Goal: Task Accomplishment & Management: Manage account settings

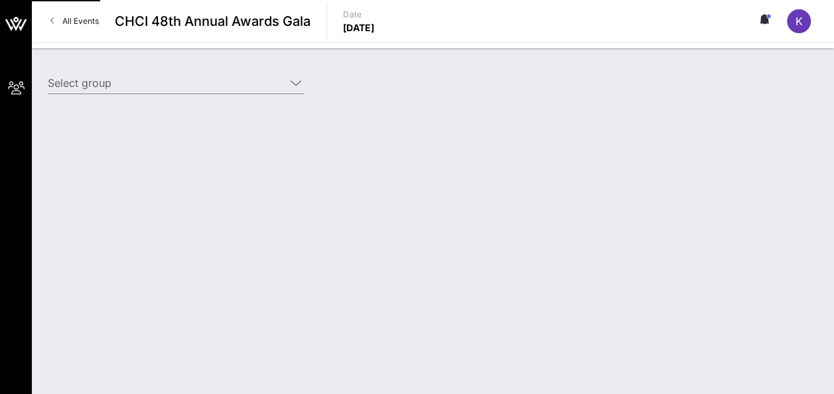
type input "[PERSON_NAME] ([PERSON_NAME]) [[PERSON_NAME], [EMAIL_ADDRESS][DOMAIN_NAME]]"
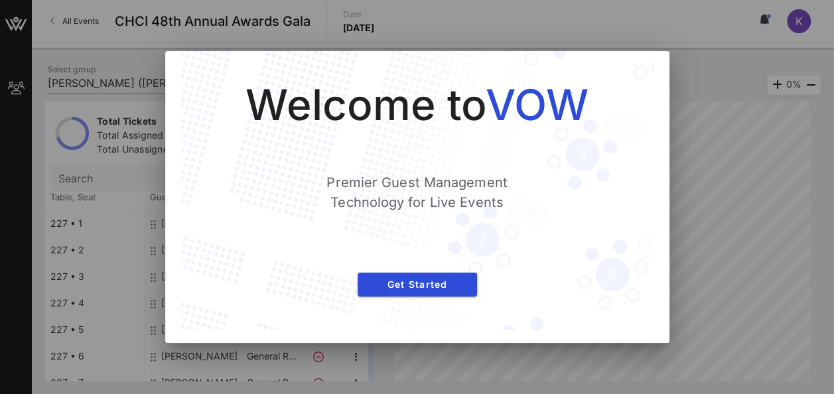
click at [439, 213] on div at bounding box center [417, 197] width 834 height 394
click at [439, 210] on div at bounding box center [417, 197] width 834 height 394
click at [439, 182] on div at bounding box center [417, 197] width 834 height 394
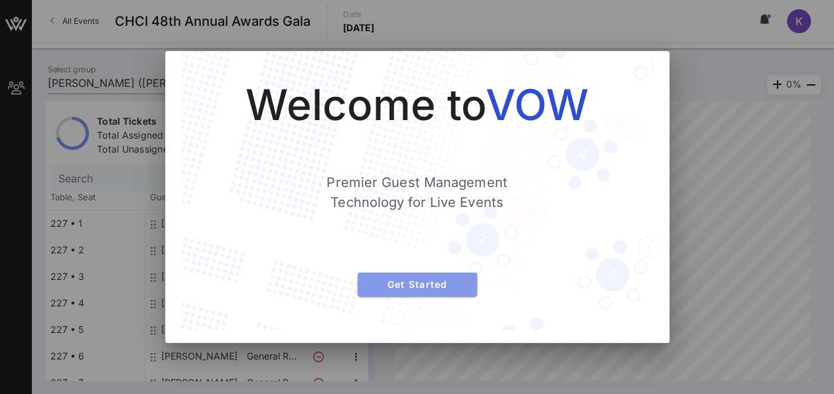
click at [439, 284] on span "Get Started" at bounding box center [417, 284] width 98 height 11
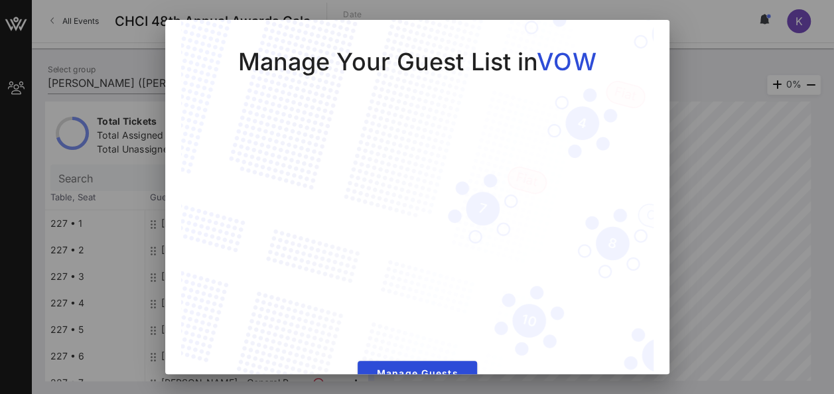
scroll to position [31, 0]
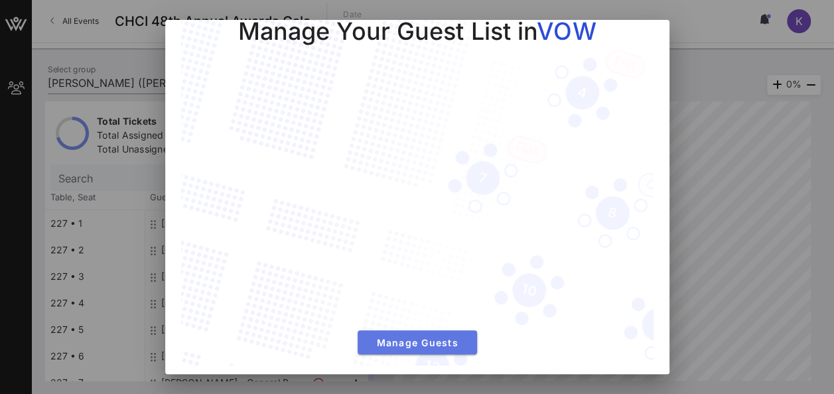
click at [378, 337] on span "Manage Guests" at bounding box center [417, 342] width 98 height 11
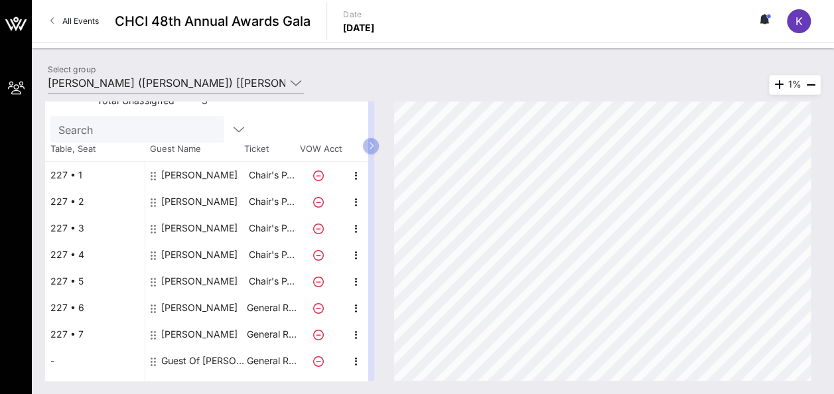
scroll to position [46, 0]
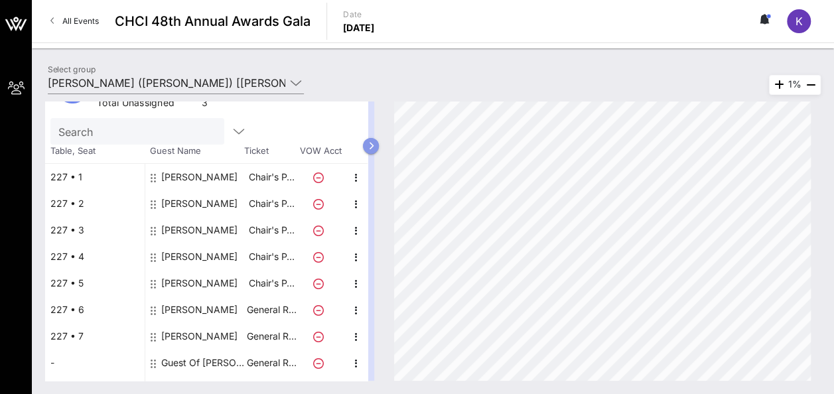
click at [379, 143] on button "button" at bounding box center [371, 146] width 16 height 16
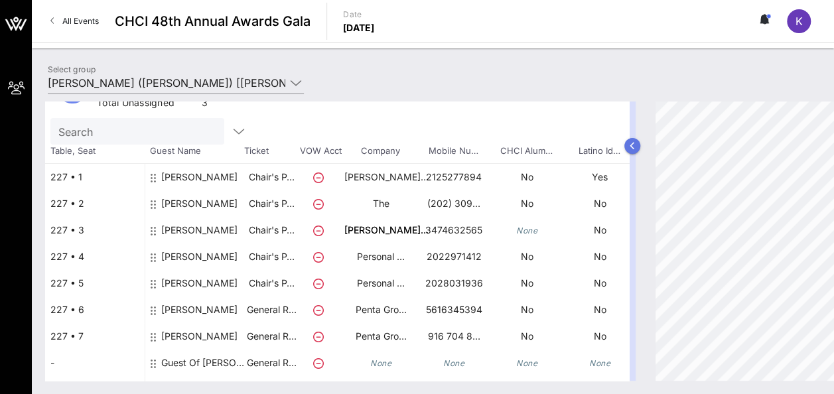
click at [439, 146] on button "button" at bounding box center [632, 146] width 16 height 16
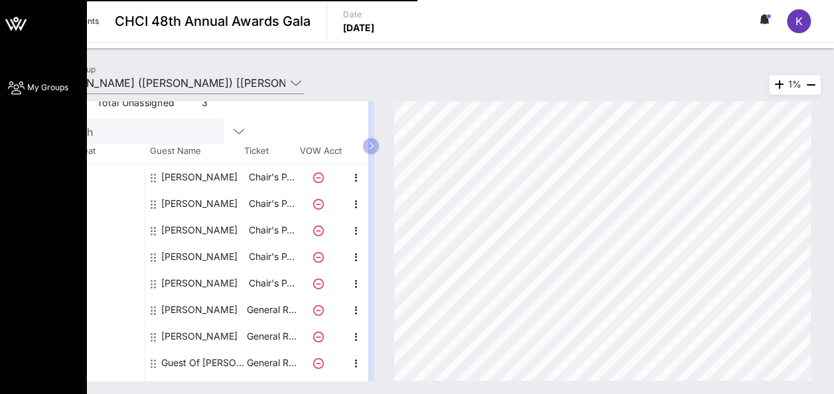
click at [21, 25] on icon at bounding box center [16, 24] width 32 height 32
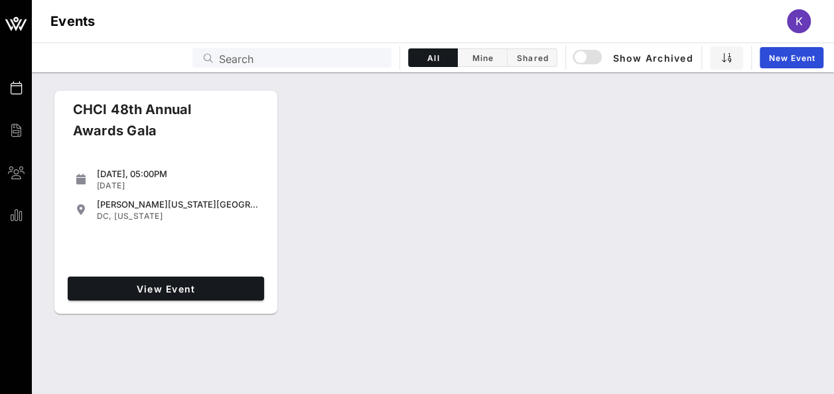
click at [439, 24] on div "K" at bounding box center [799, 21] width 24 height 24
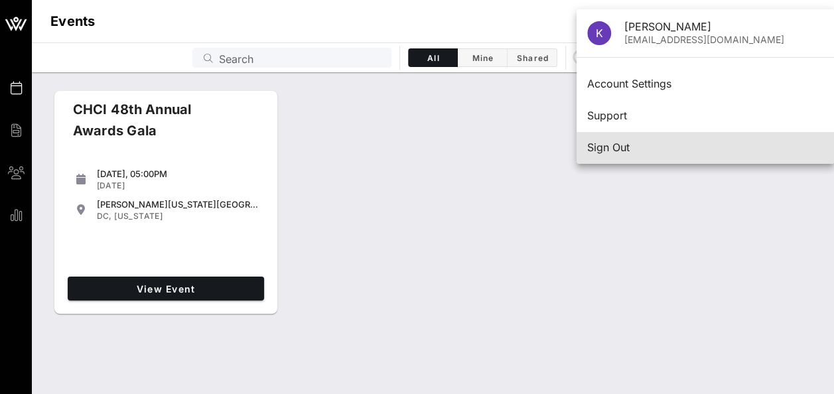
click at [439, 145] on div "Sign Out" at bounding box center [705, 147] width 236 height 13
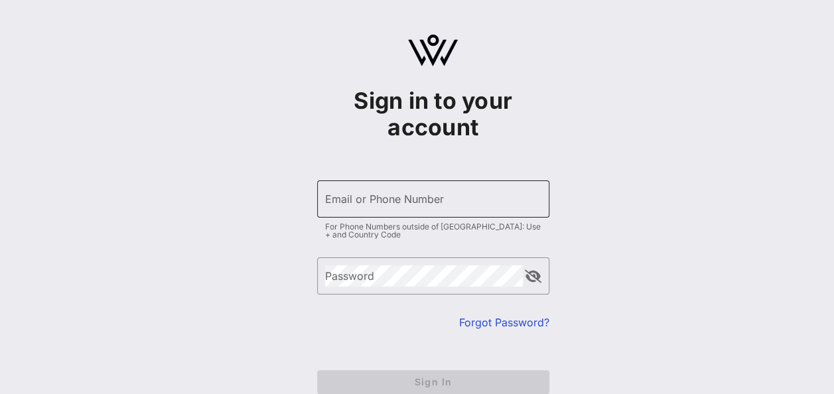
click at [349, 208] on input "Email or Phone Number" at bounding box center [433, 198] width 216 height 21
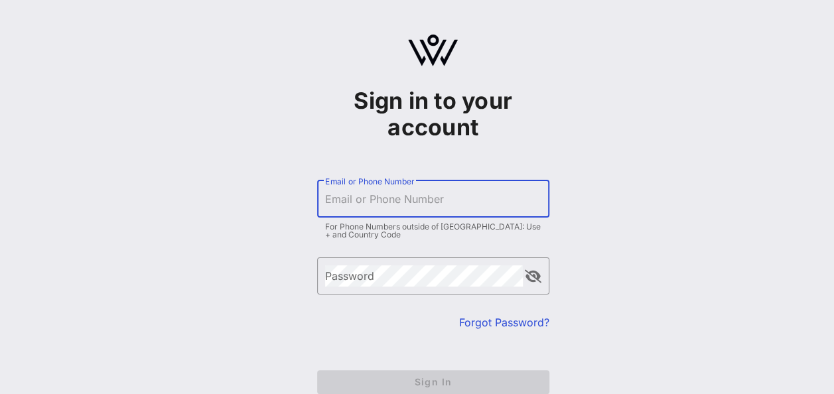
type input "[EMAIL_ADDRESS][DOMAIN_NAME]"
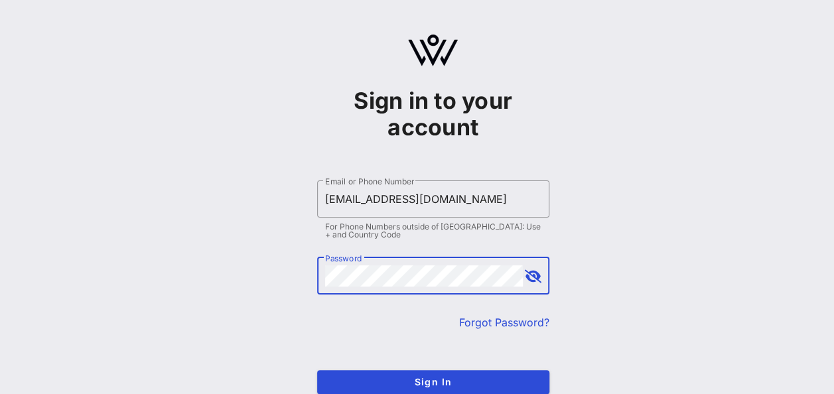
click at [317, 370] on button "Sign In" at bounding box center [433, 382] width 232 height 24
